Goal: Check status: Check status

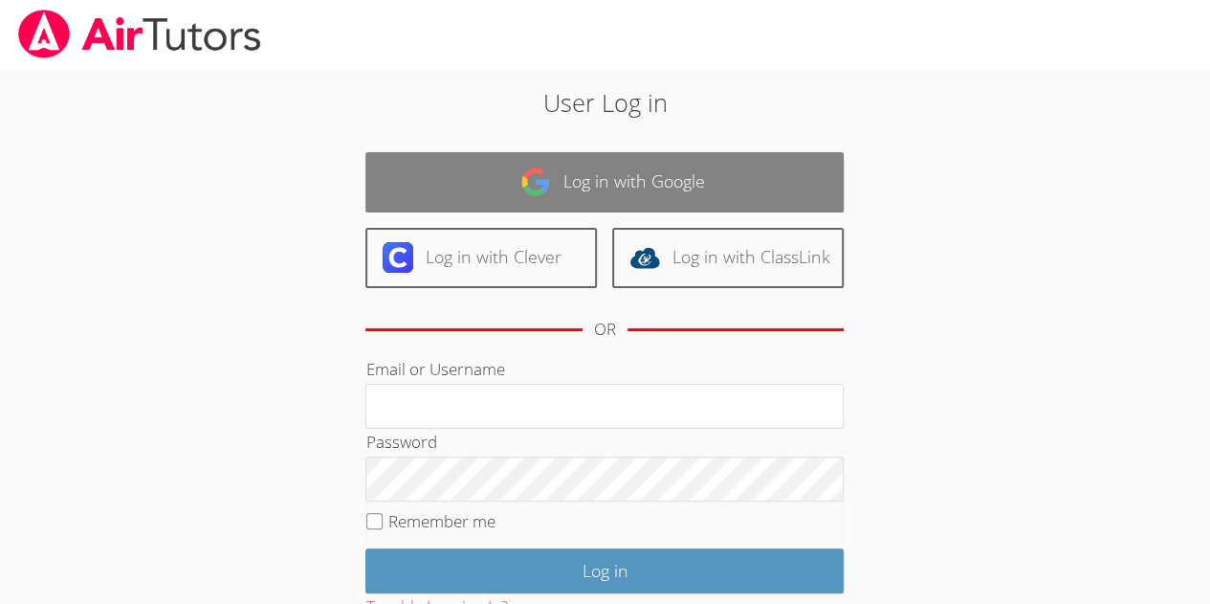
click at [608, 189] on link "Log in with Google" at bounding box center [604, 182] width 478 height 60
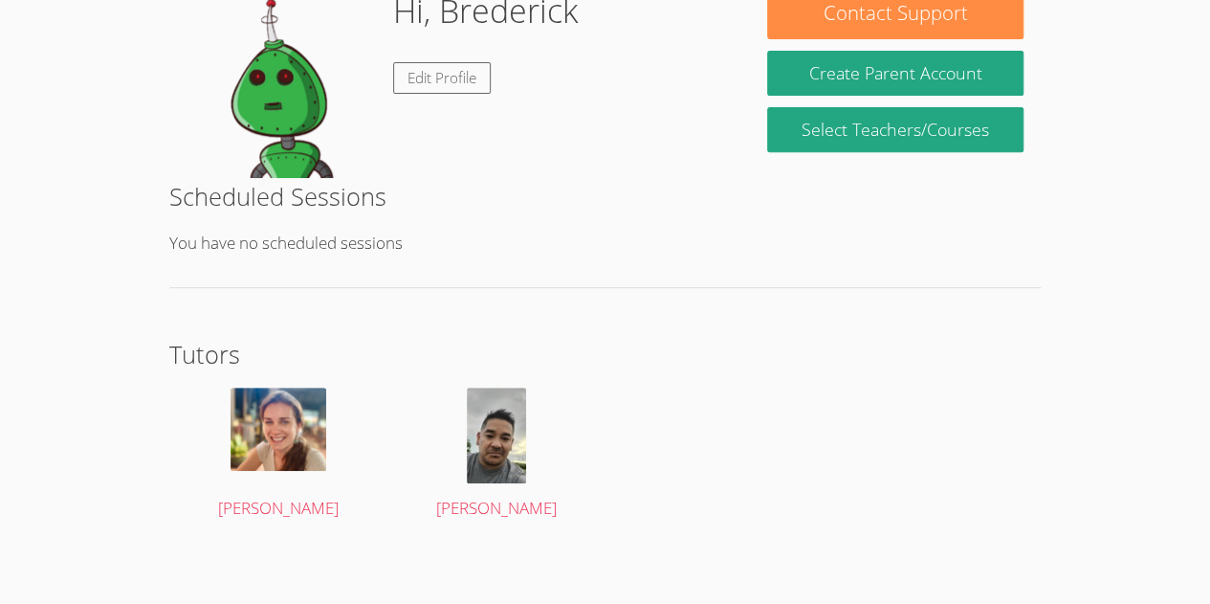
scroll to position [329, 0]
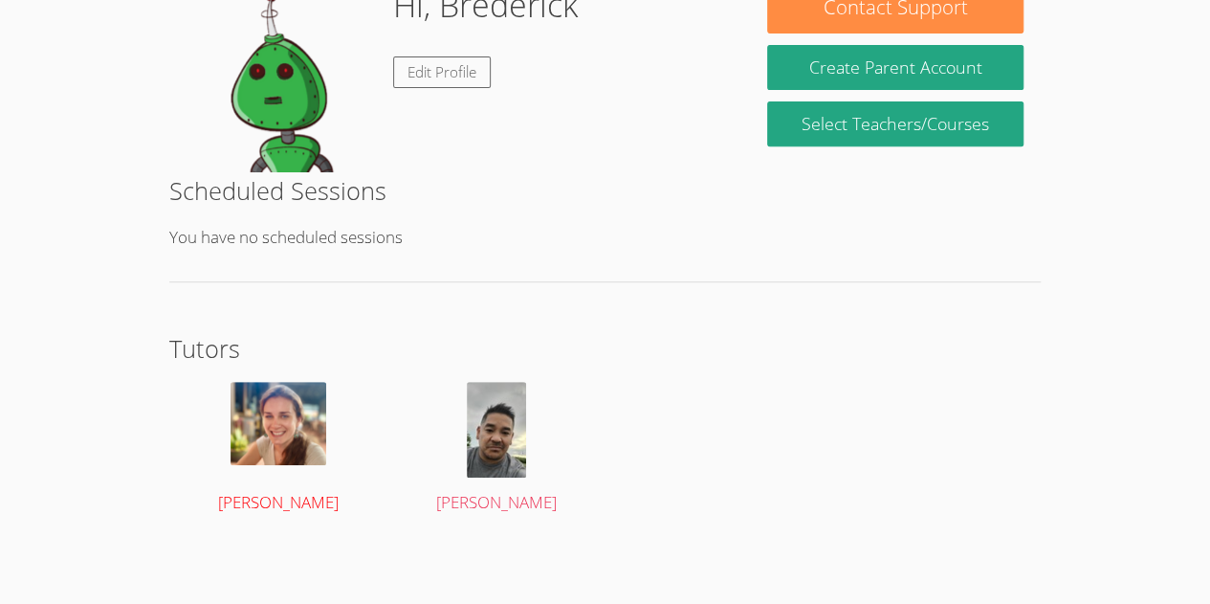
click at [254, 404] on img at bounding box center [279, 423] width 96 height 83
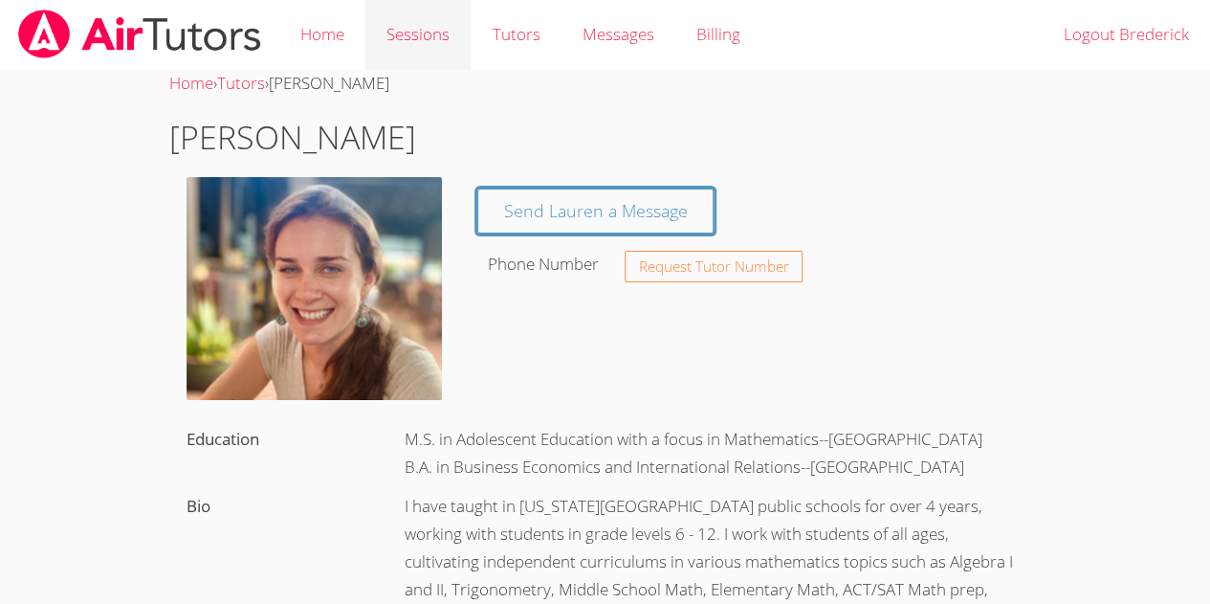
click at [432, 20] on link "Sessions" at bounding box center [417, 35] width 105 height 70
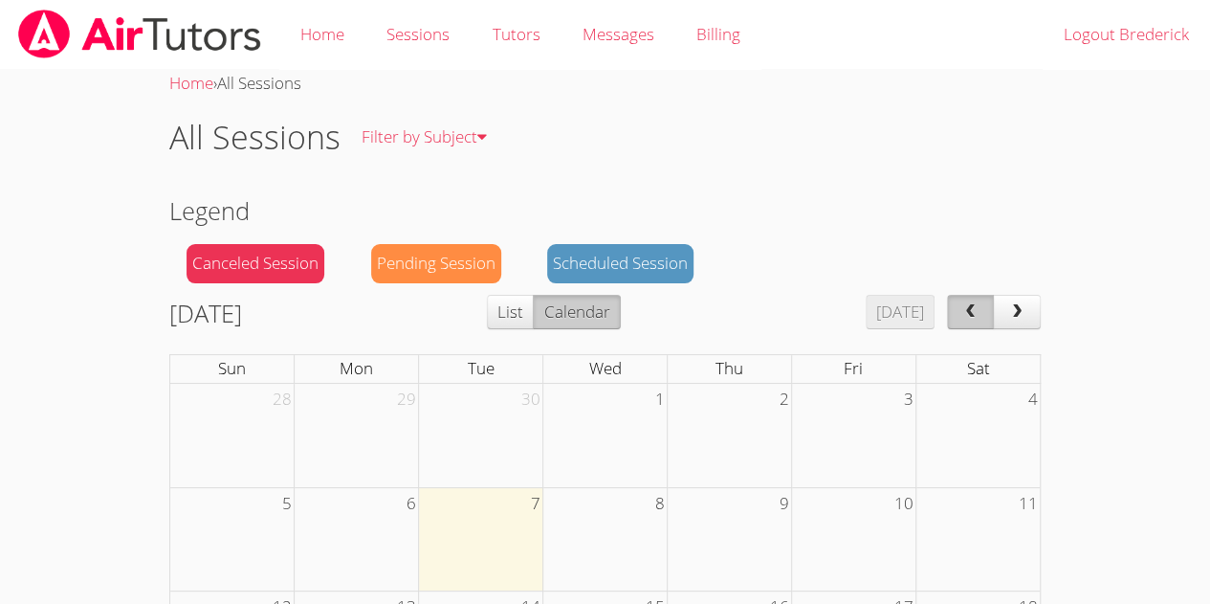
click at [966, 311] on span "prev" at bounding box center [970, 312] width 19 height 16
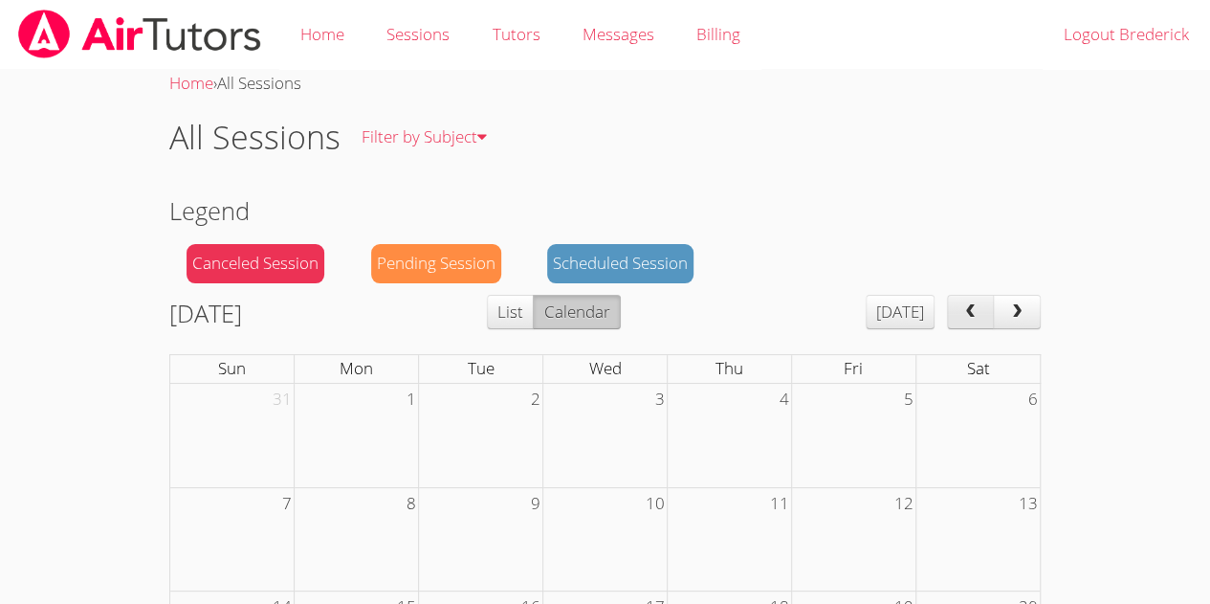
click at [966, 313] on span "prev" at bounding box center [970, 312] width 19 height 16
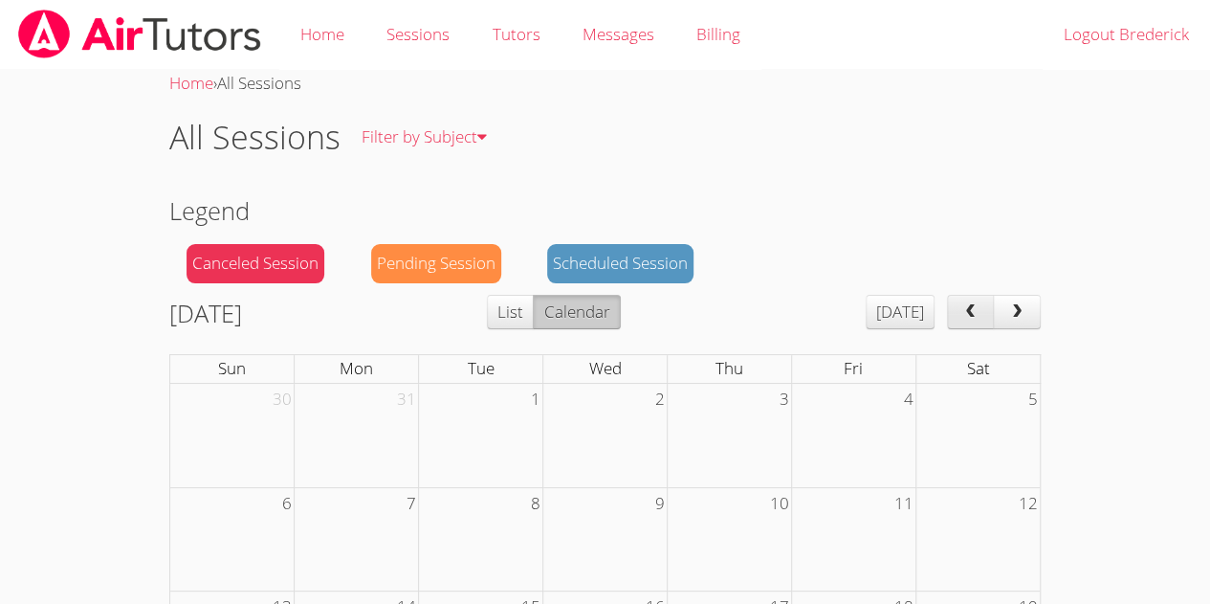
click at [966, 313] on span "prev" at bounding box center [970, 312] width 19 height 16
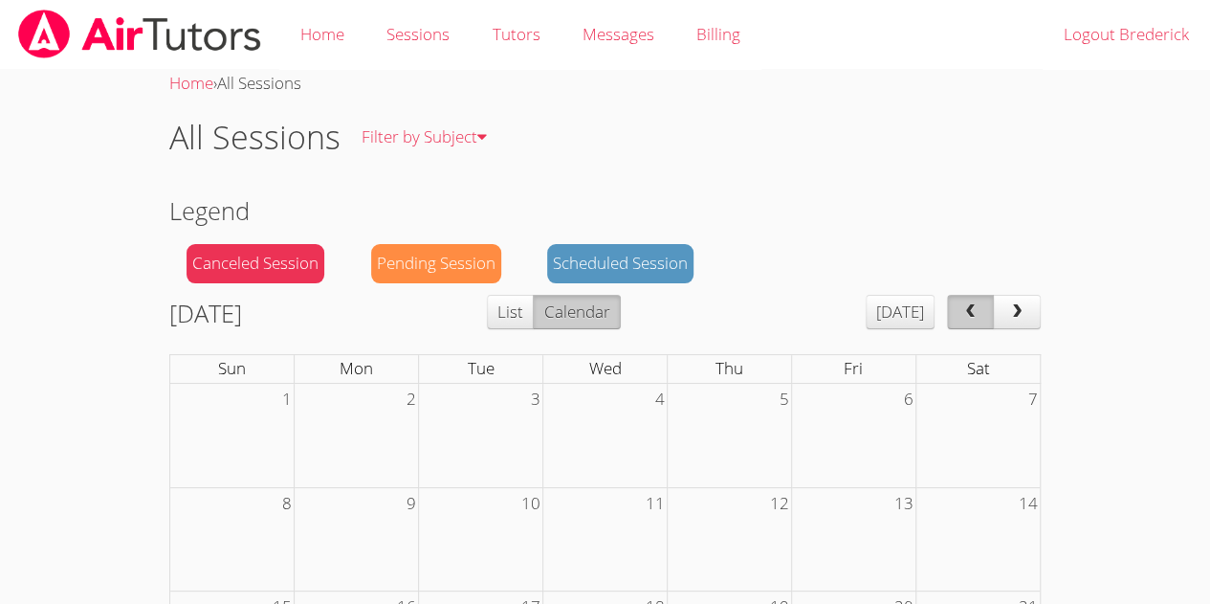
click at [966, 313] on span "prev" at bounding box center [970, 312] width 19 height 16
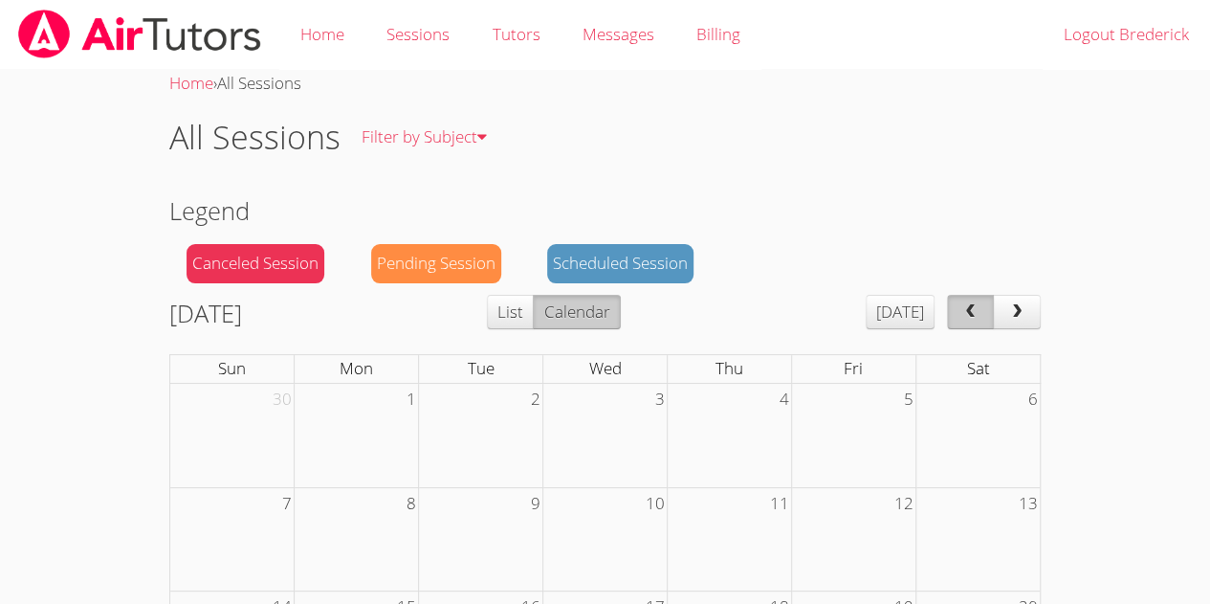
click at [966, 313] on span "prev" at bounding box center [970, 312] width 19 height 16
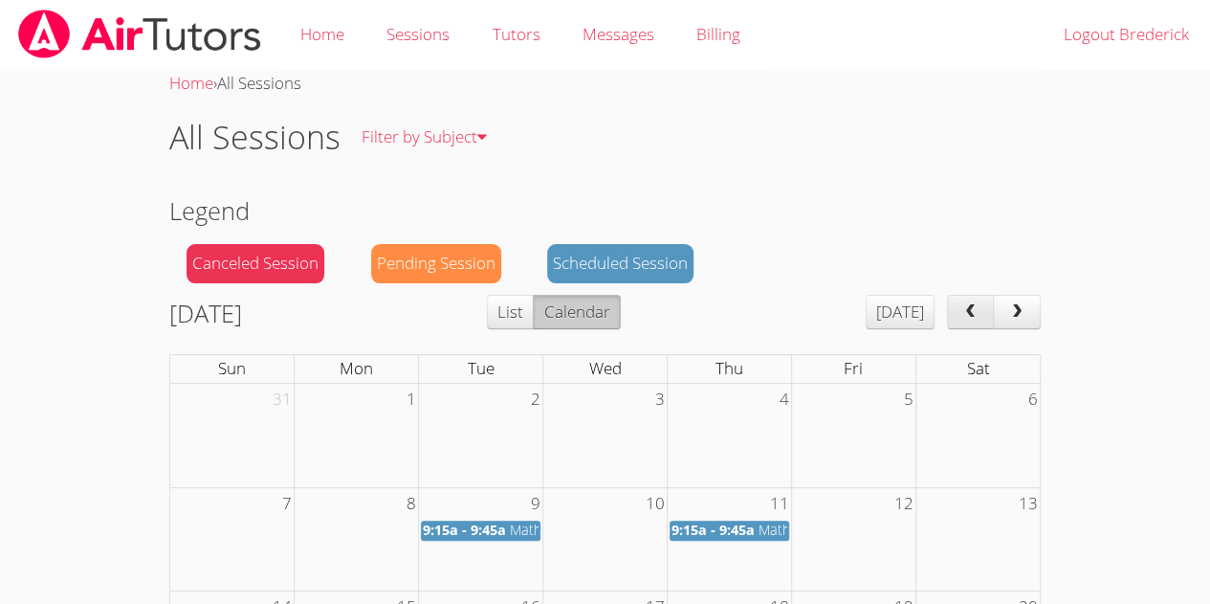
click at [977, 322] on button "prev" at bounding box center [971, 312] width 48 height 34
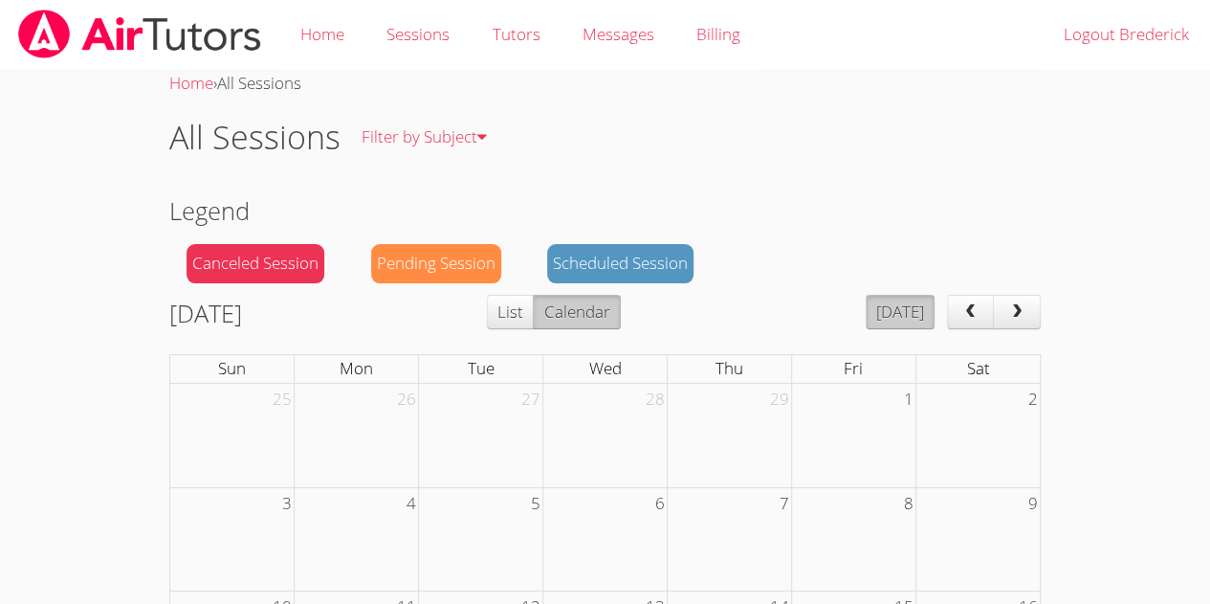
click at [903, 319] on button "[DATE]" at bounding box center [900, 312] width 69 height 34
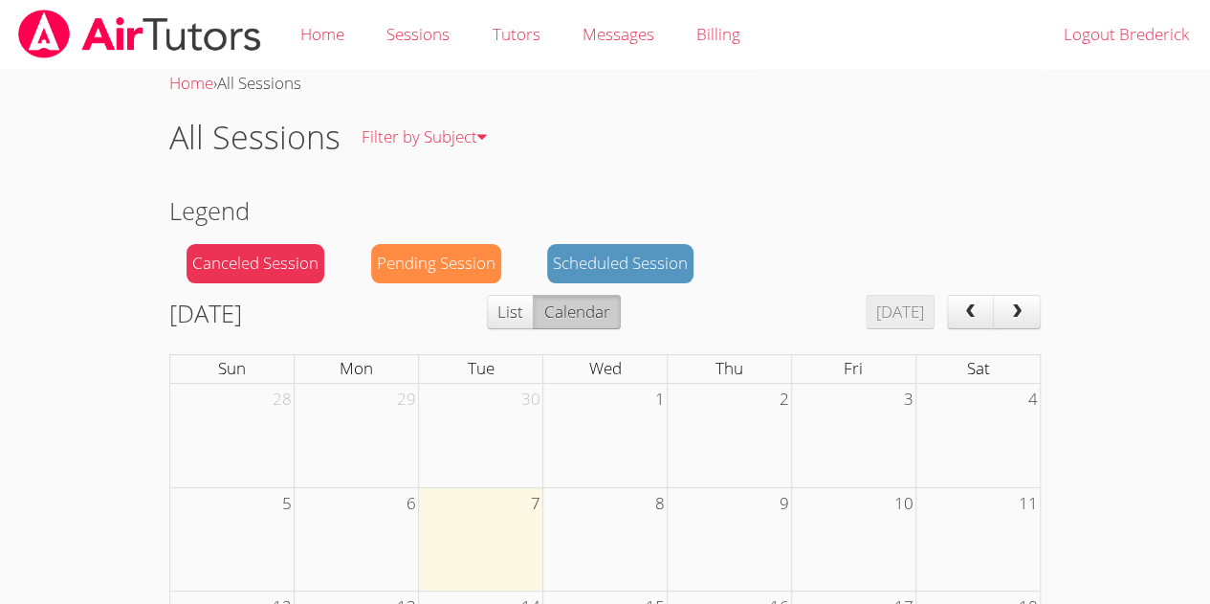
click at [863, 309] on div "[DATE] [DATE] List Calendar" at bounding box center [605, 316] width 872 height 43
click at [669, 265] on div "Scheduled Session" at bounding box center [620, 263] width 146 height 39
click at [949, 317] on button "prev" at bounding box center [971, 312] width 48 height 34
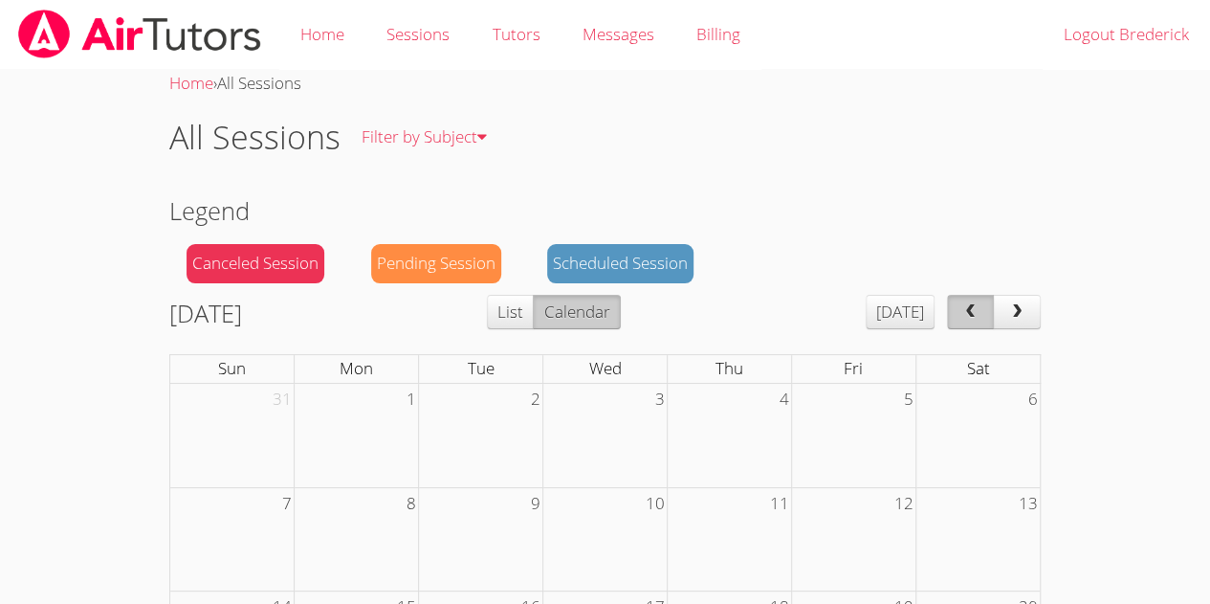
click at [949, 317] on button "prev" at bounding box center [971, 312] width 48 height 34
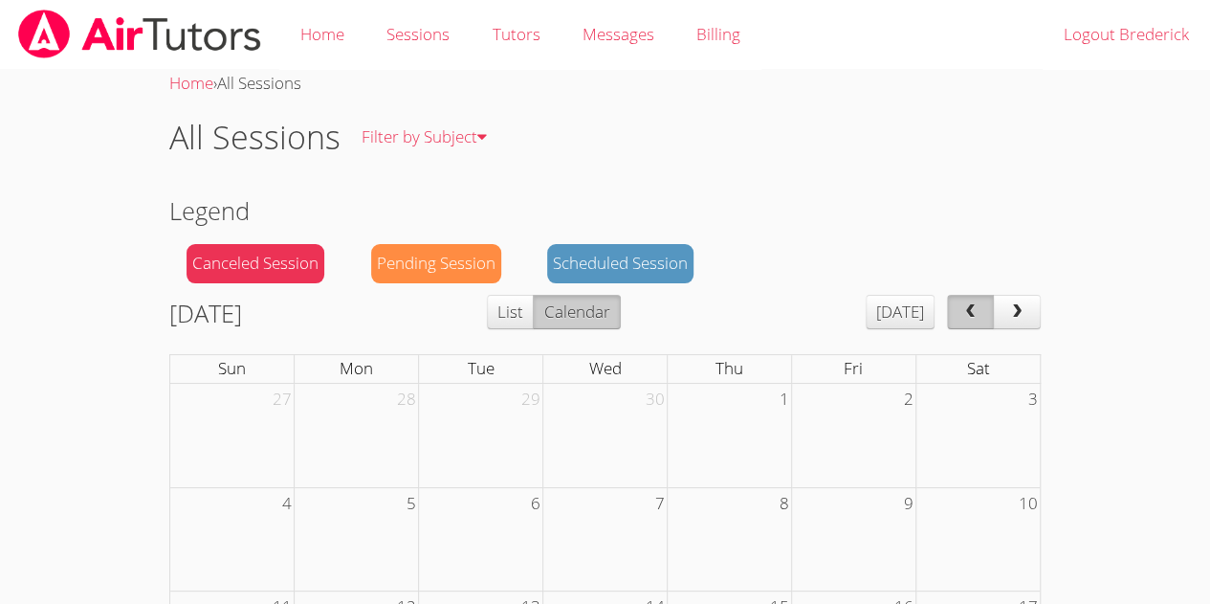
click at [949, 317] on button "prev" at bounding box center [971, 312] width 48 height 34
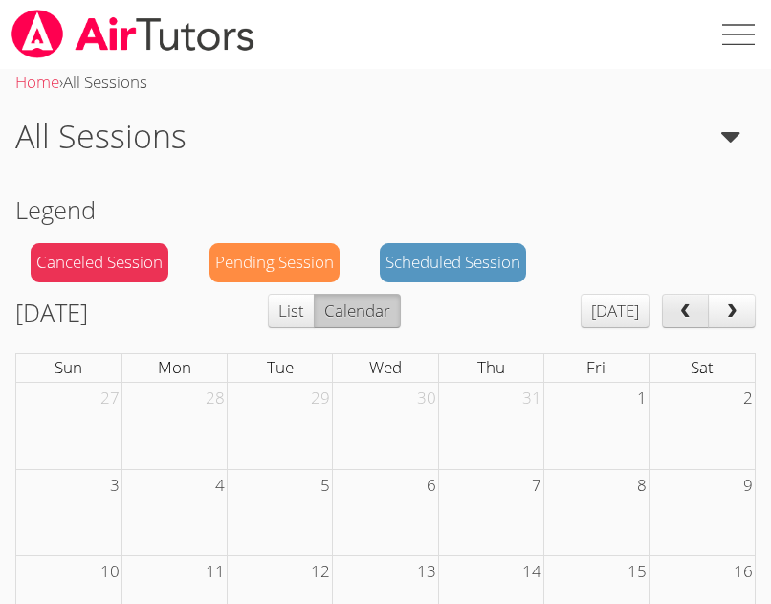
click at [702, 315] on button "prev" at bounding box center [686, 311] width 48 height 34
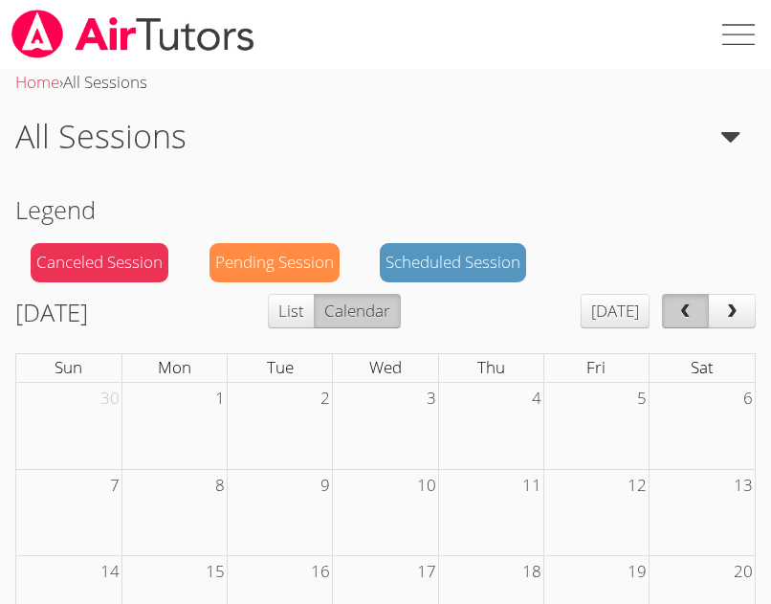
click at [702, 315] on button "prev" at bounding box center [686, 311] width 48 height 34
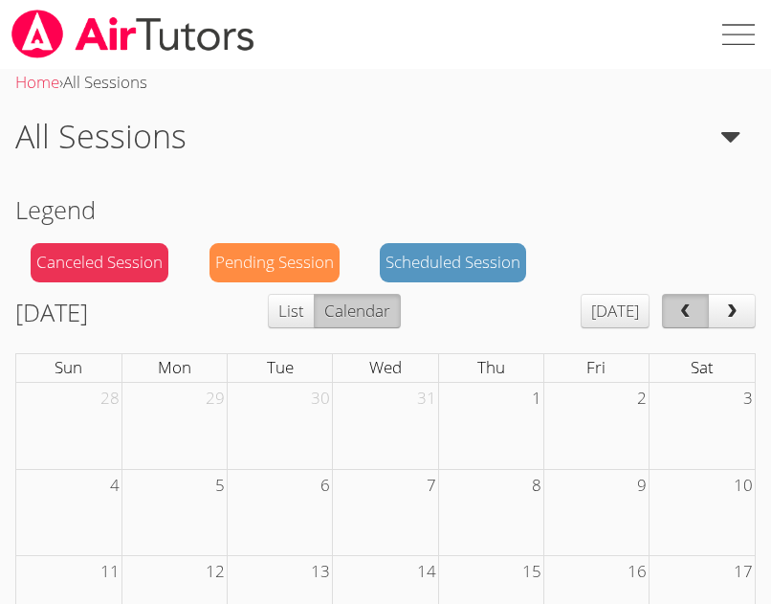
click at [702, 315] on button "prev" at bounding box center [686, 311] width 48 height 34
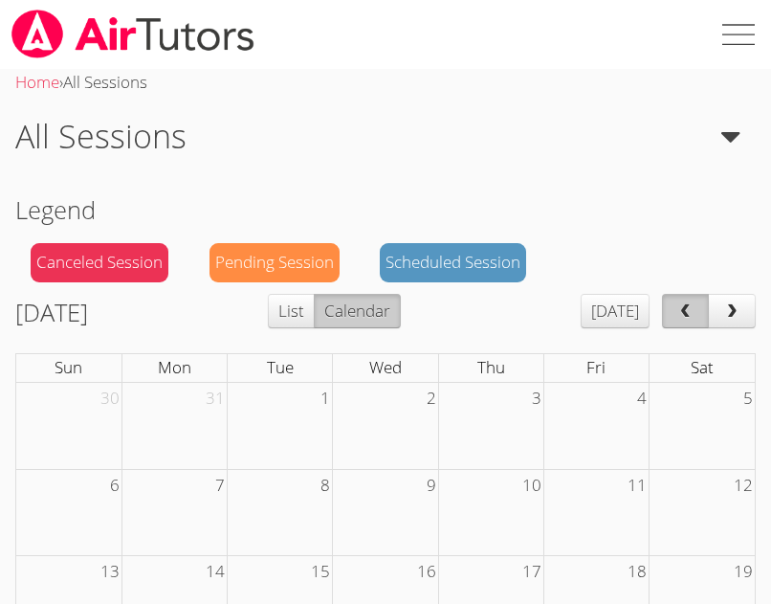
click at [702, 315] on button "prev" at bounding box center [686, 311] width 48 height 34
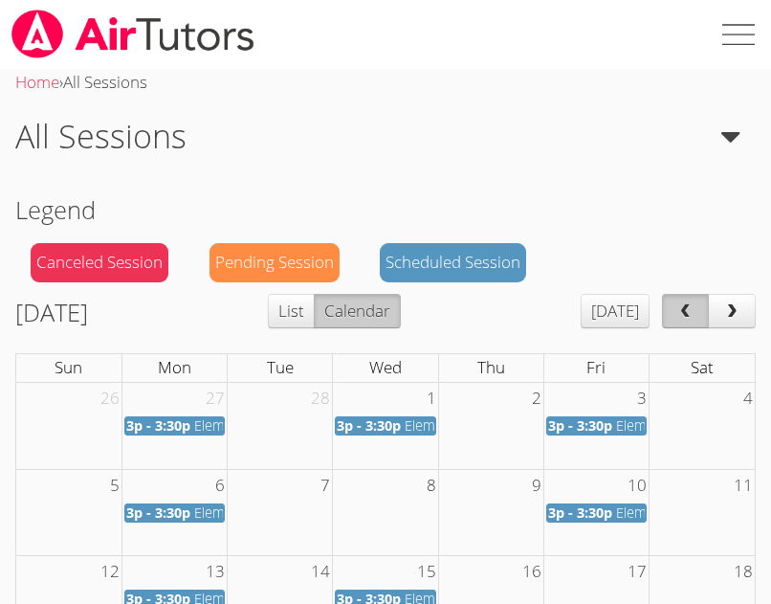
click at [702, 315] on button "prev" at bounding box center [686, 311] width 48 height 34
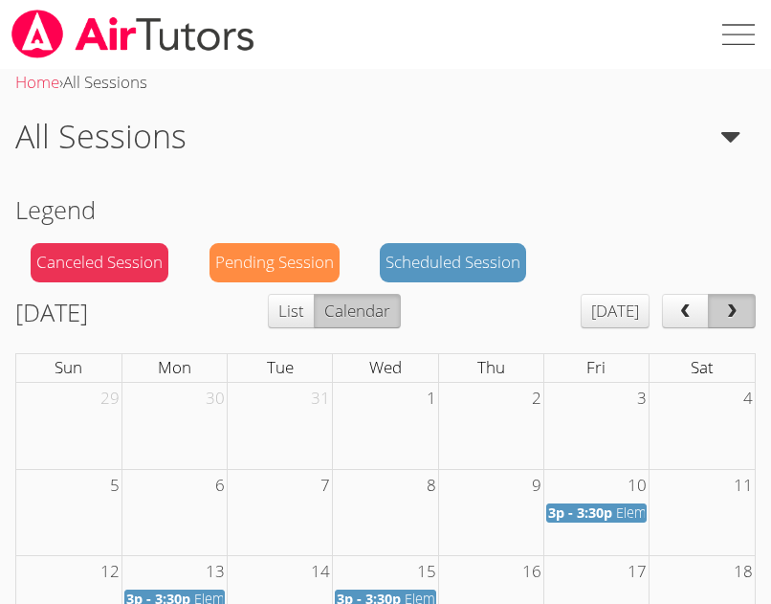
click at [744, 301] on button "next" at bounding box center [732, 311] width 48 height 34
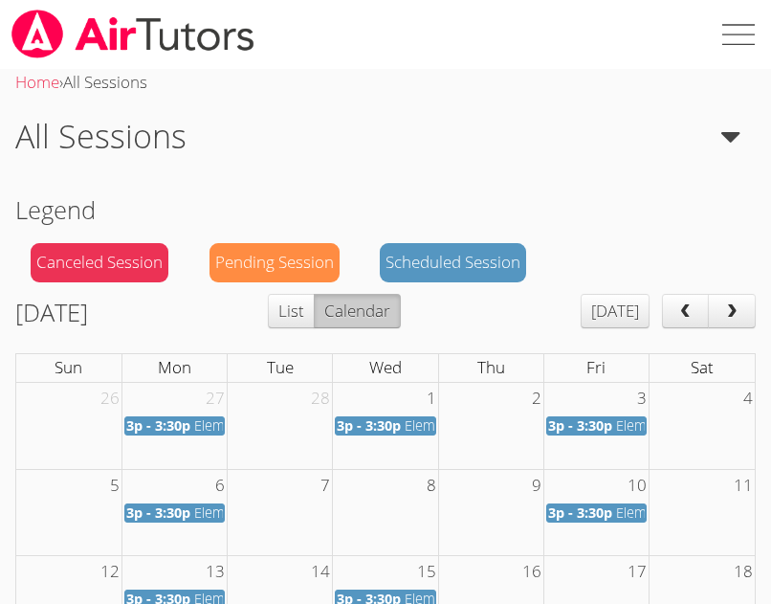
click at [409, 424] on span "Elementary Math" at bounding box center [459, 425] width 108 height 18
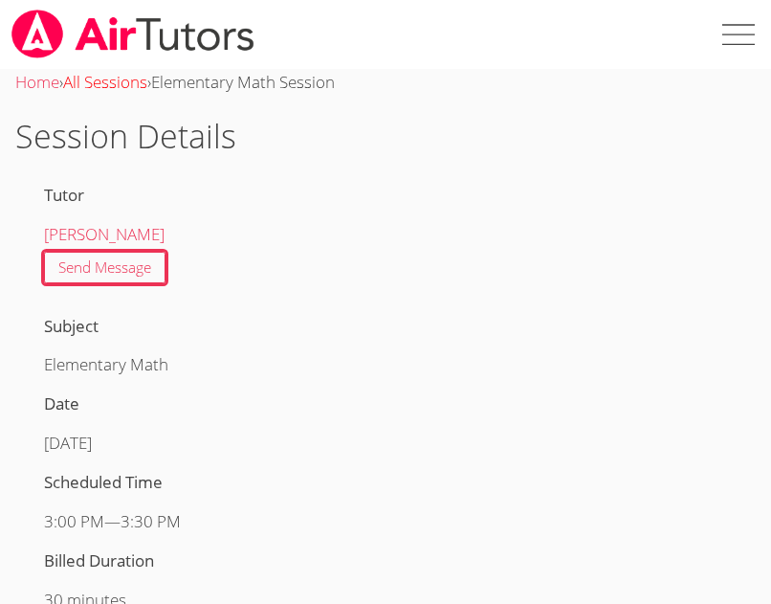
click at [147, 84] on link "All Sessions" at bounding box center [105, 82] width 84 height 22
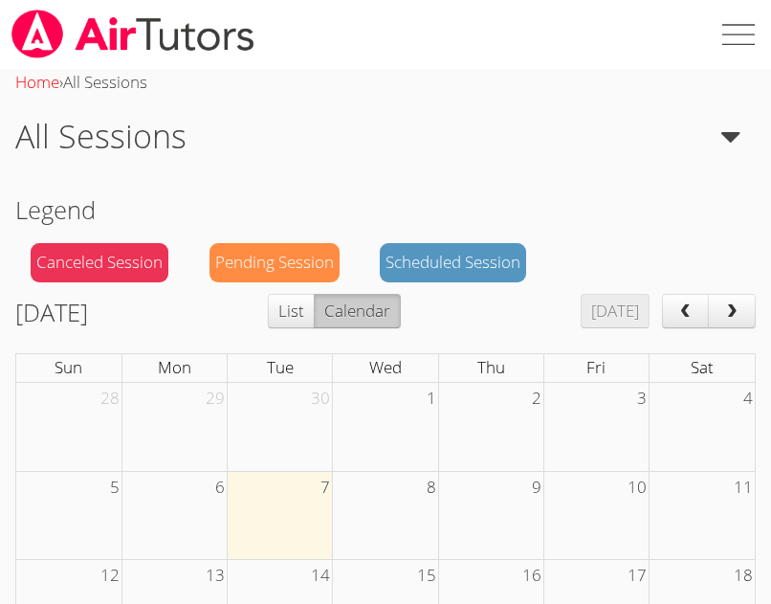
click at [47, 83] on link "Home" at bounding box center [37, 82] width 44 height 22
